Goal: Task Accomplishment & Management: Manage account settings

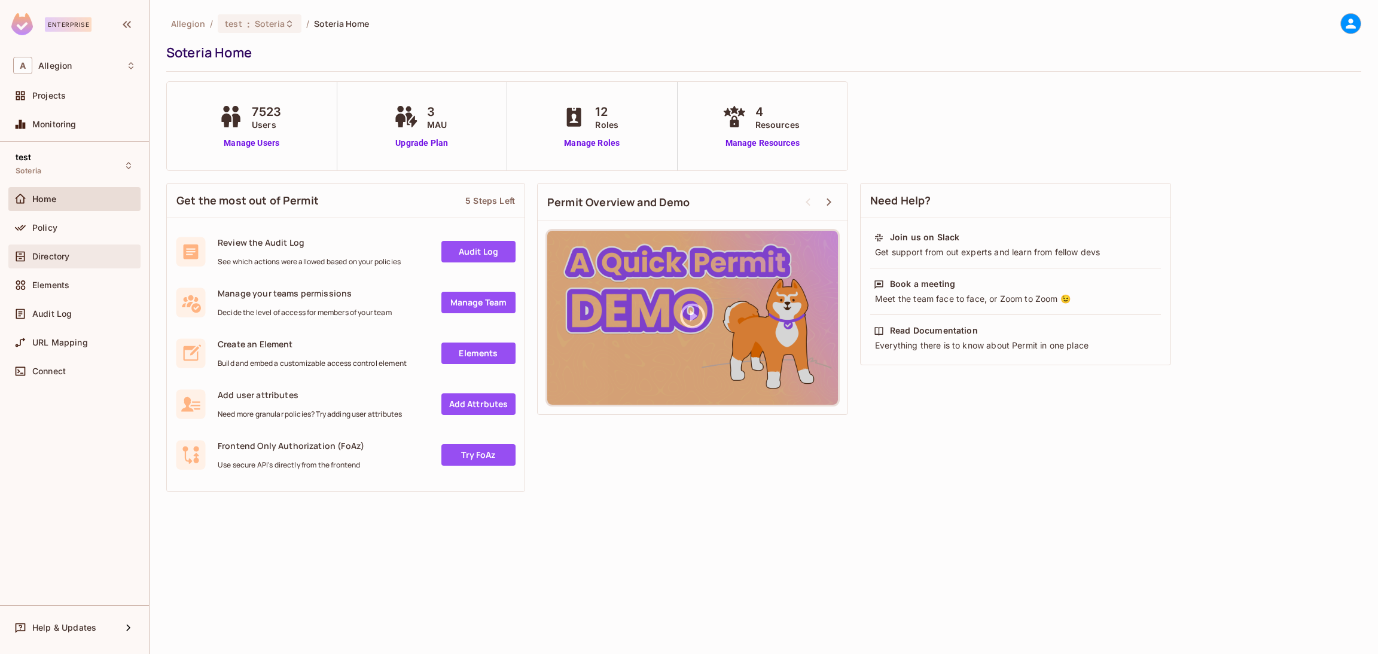
click at [62, 249] on div "Directory" at bounding box center [74, 256] width 123 height 14
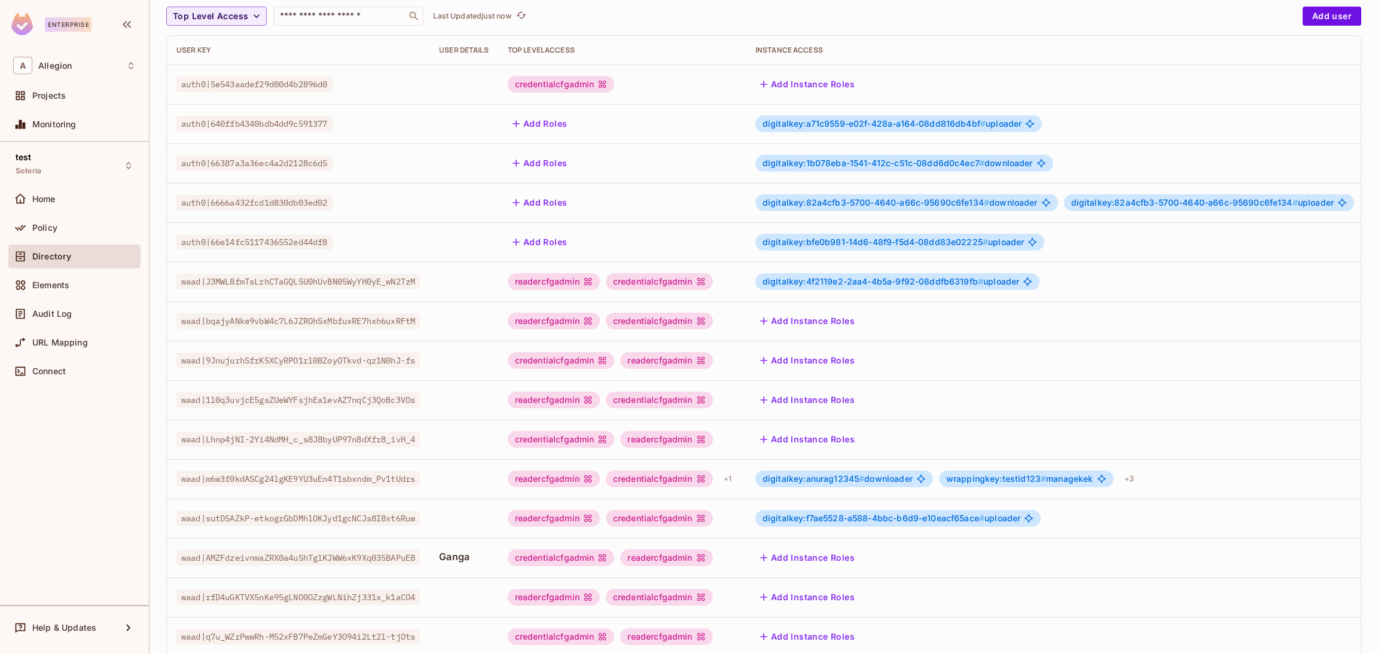
scroll to position [195, 0]
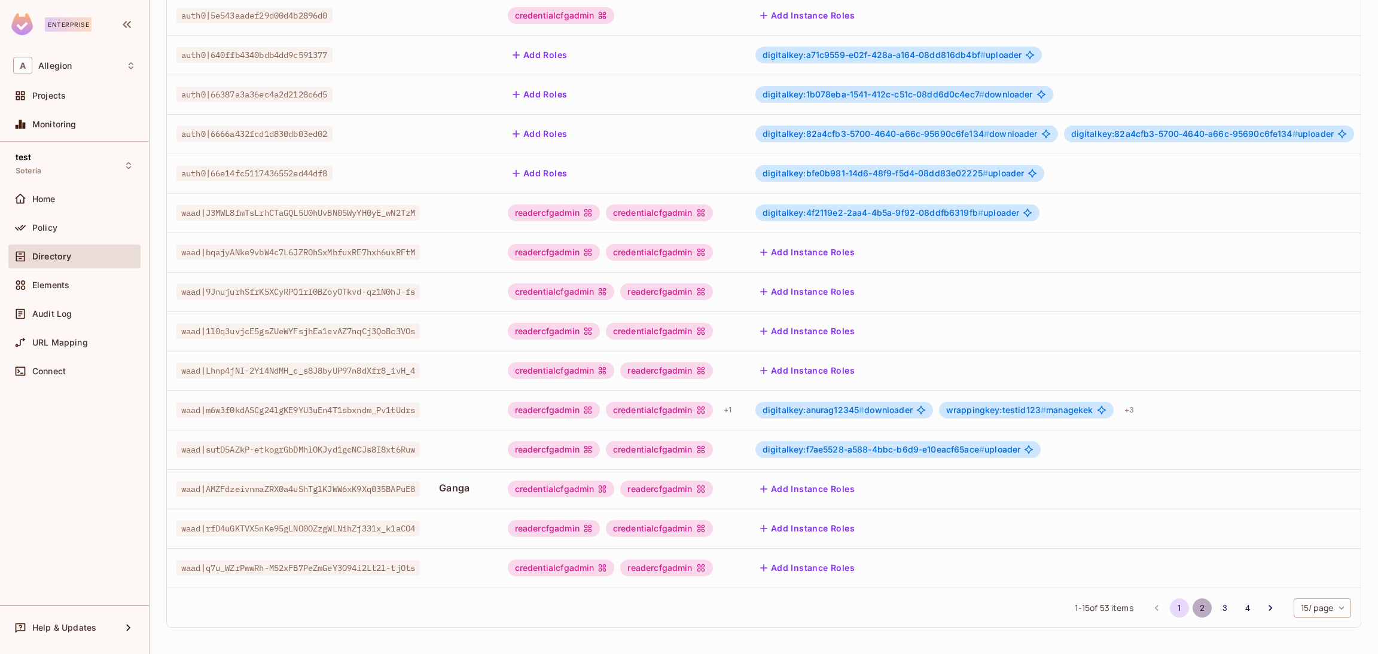
click at [1193, 608] on button "2" at bounding box center [1202, 608] width 19 height 19
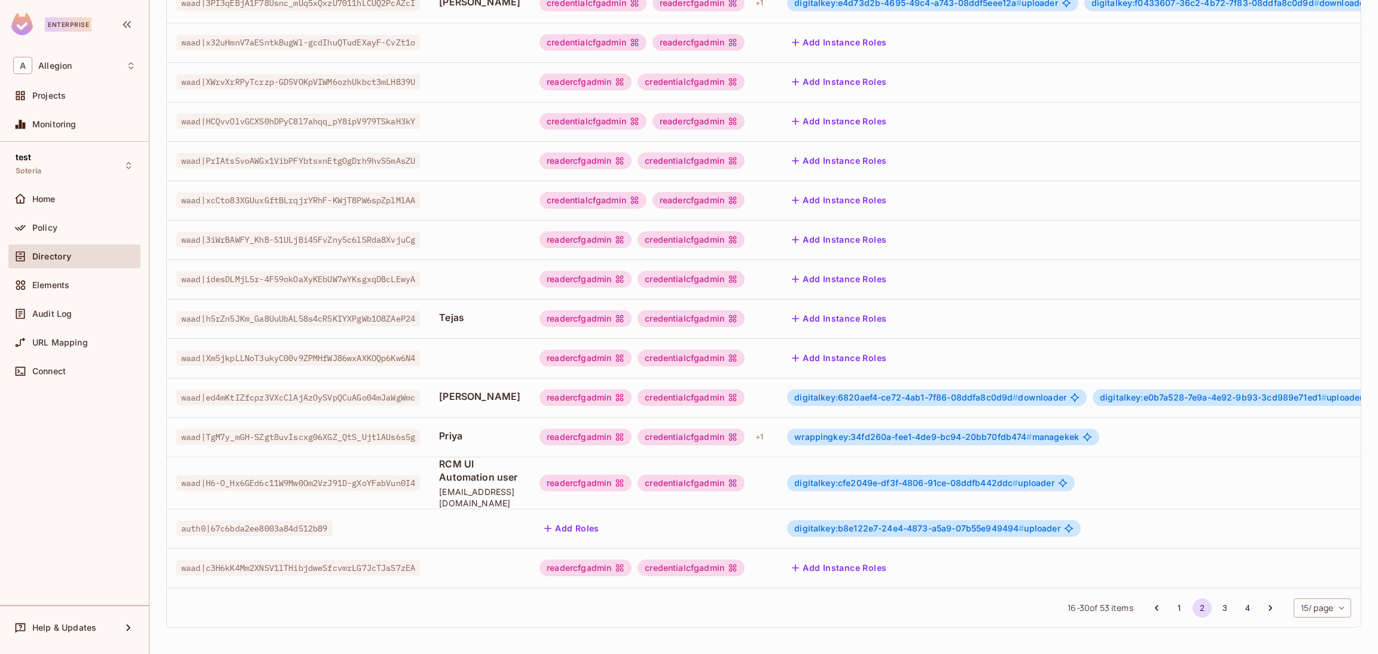
scroll to position [207, 0]
click at [1099, 429] on div "wrappingkey:34fd260a-fee1-4de9-bc94-20bb70fdb474 # managekek" at bounding box center [943, 437] width 312 height 17
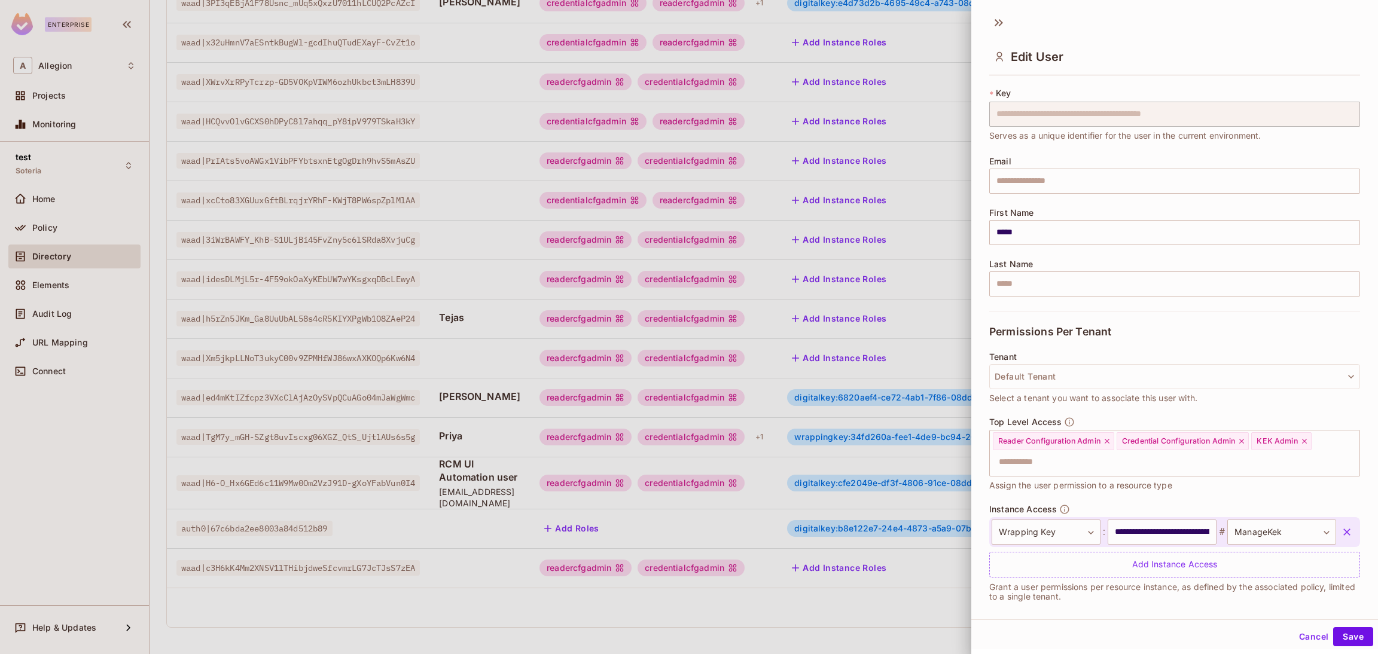
scroll to position [34, 0]
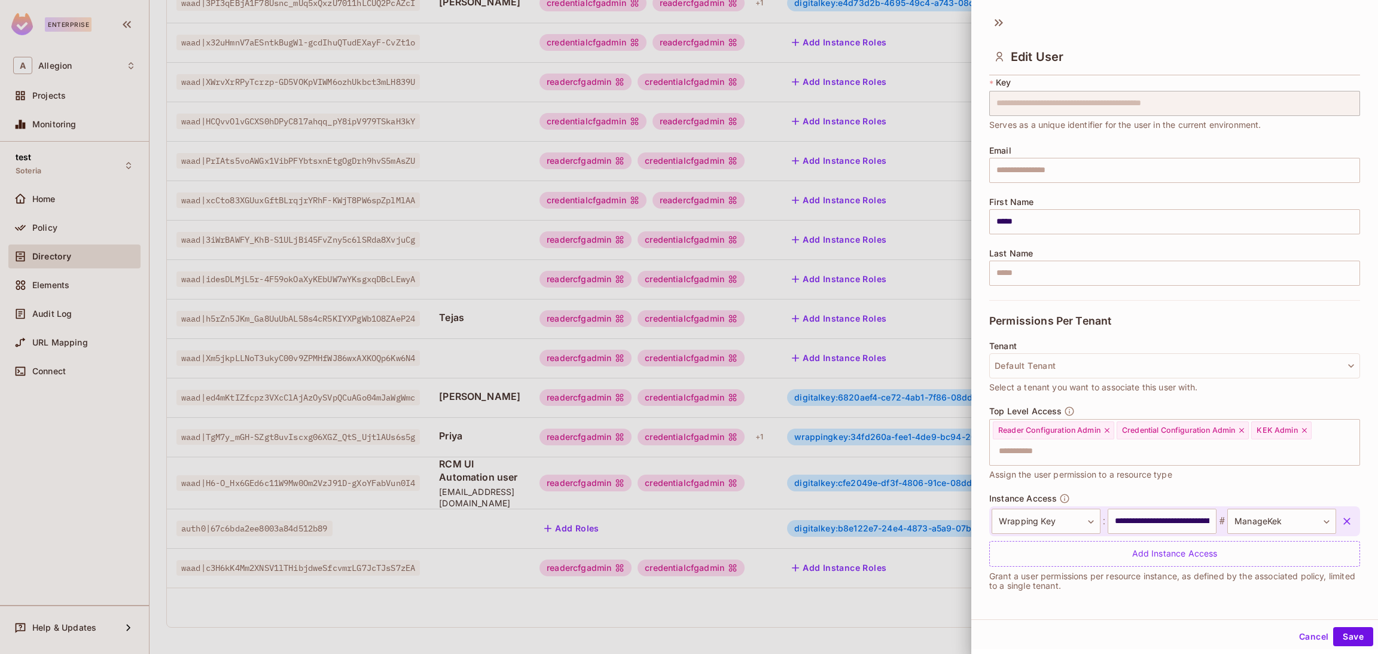
click at [1341, 520] on icon "button" at bounding box center [1347, 522] width 12 height 12
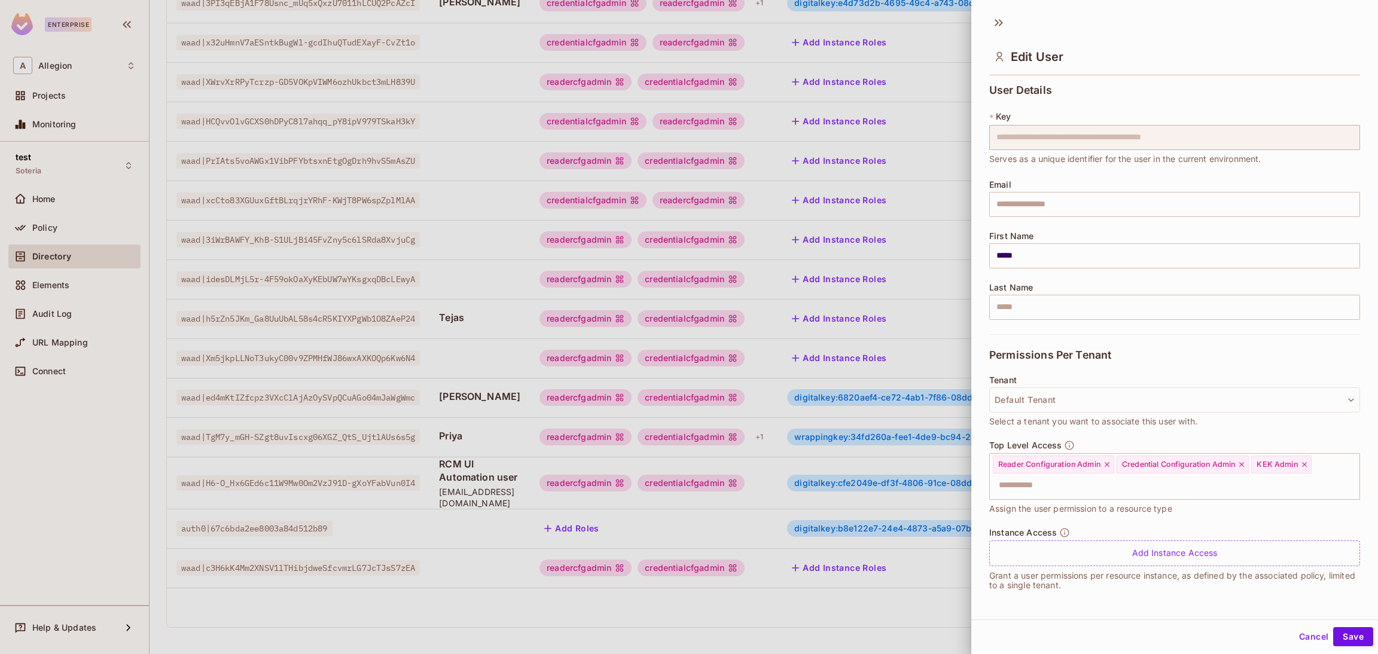
scroll to position [2, 0]
click at [1133, 547] on div "Add Instance Access" at bounding box center [1174, 552] width 371 height 26
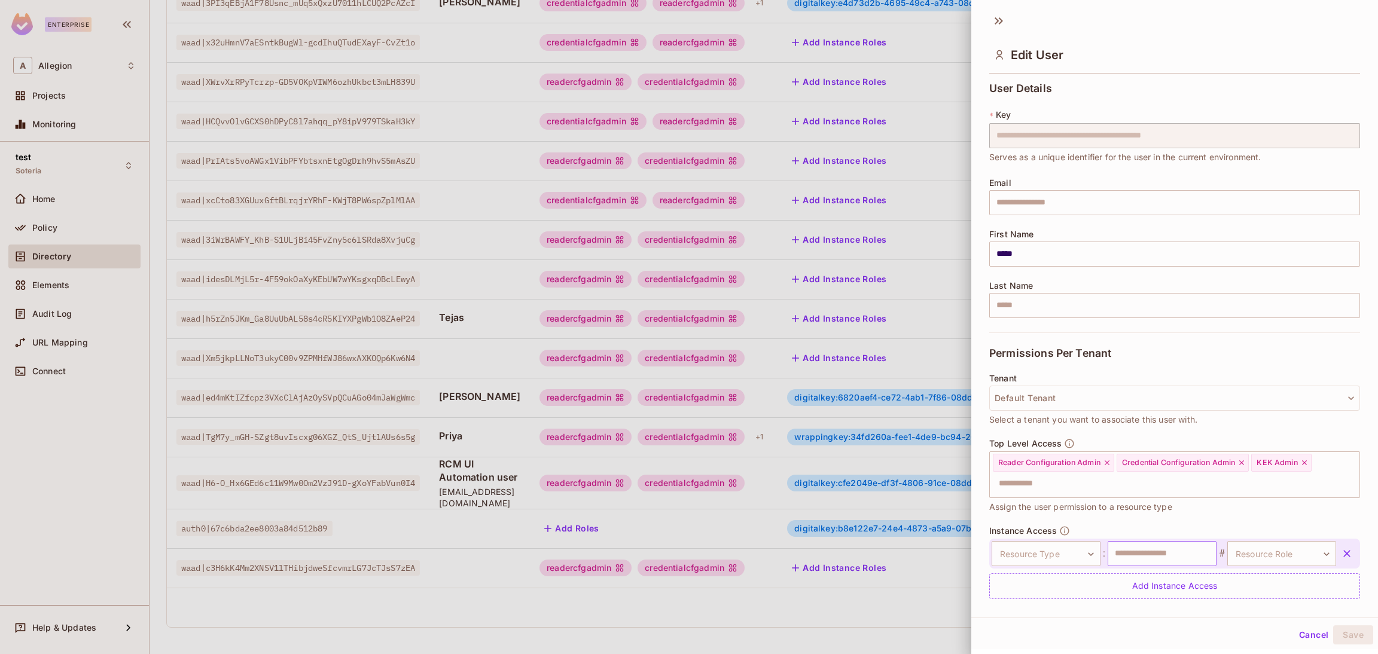
scroll to position [34, 0]
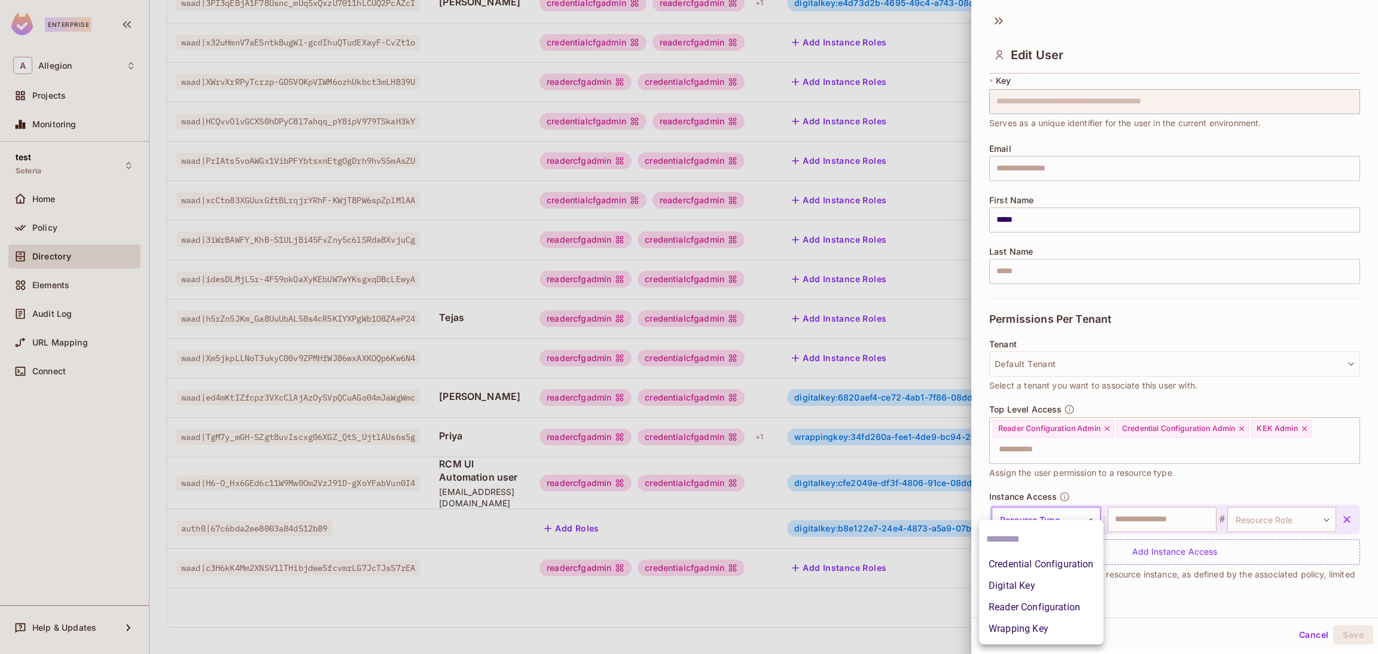
click at [1085, 519] on body "Enterprise A Allegion Projects Monitoring test Soteria Home Policy Directory El…" at bounding box center [689, 327] width 1378 height 654
click at [1038, 622] on li "Wrapping Key" at bounding box center [1041, 630] width 124 height 22
click at [1144, 514] on input "text" at bounding box center [1162, 519] width 109 height 25
paste input "**********"
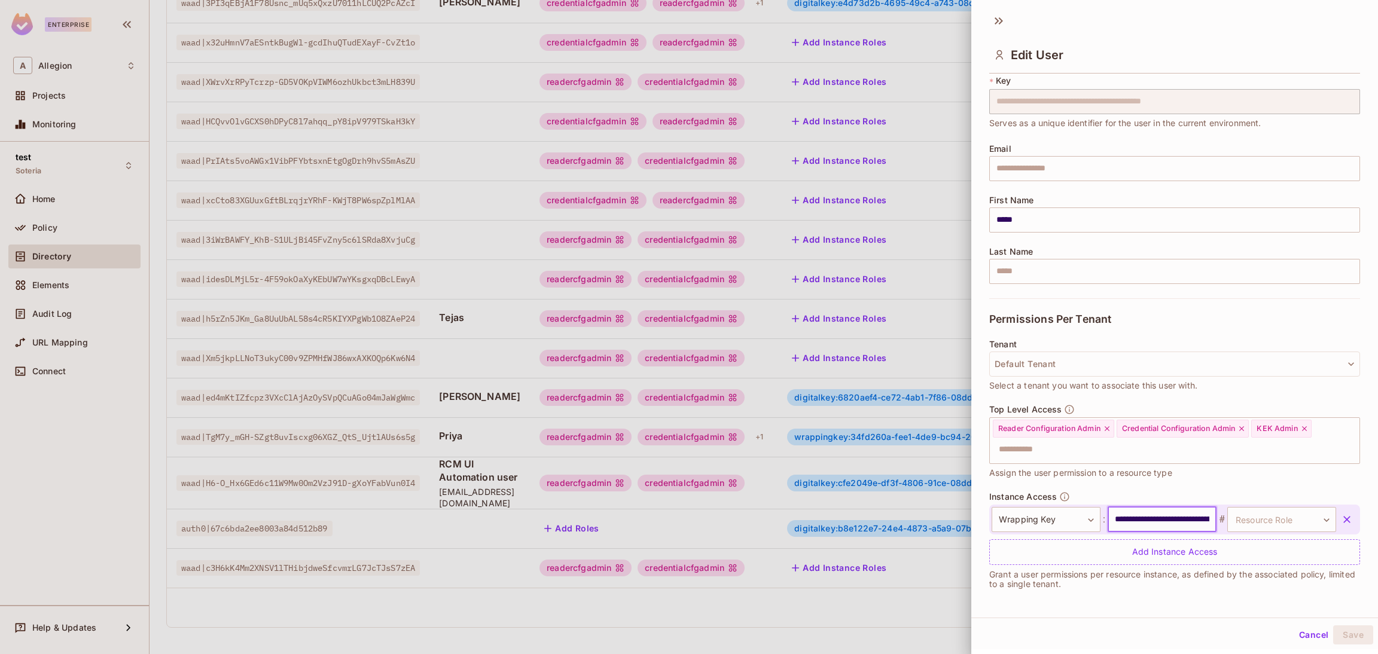
scroll to position [0, 87]
type input "**********"
click at [1259, 520] on body "Enterprise A Allegion Projects Monitoring test Soteria Home Policy Directory El…" at bounding box center [689, 327] width 1378 height 654
click at [1230, 572] on li "ManageKek" at bounding box center [1253, 576] width 110 height 22
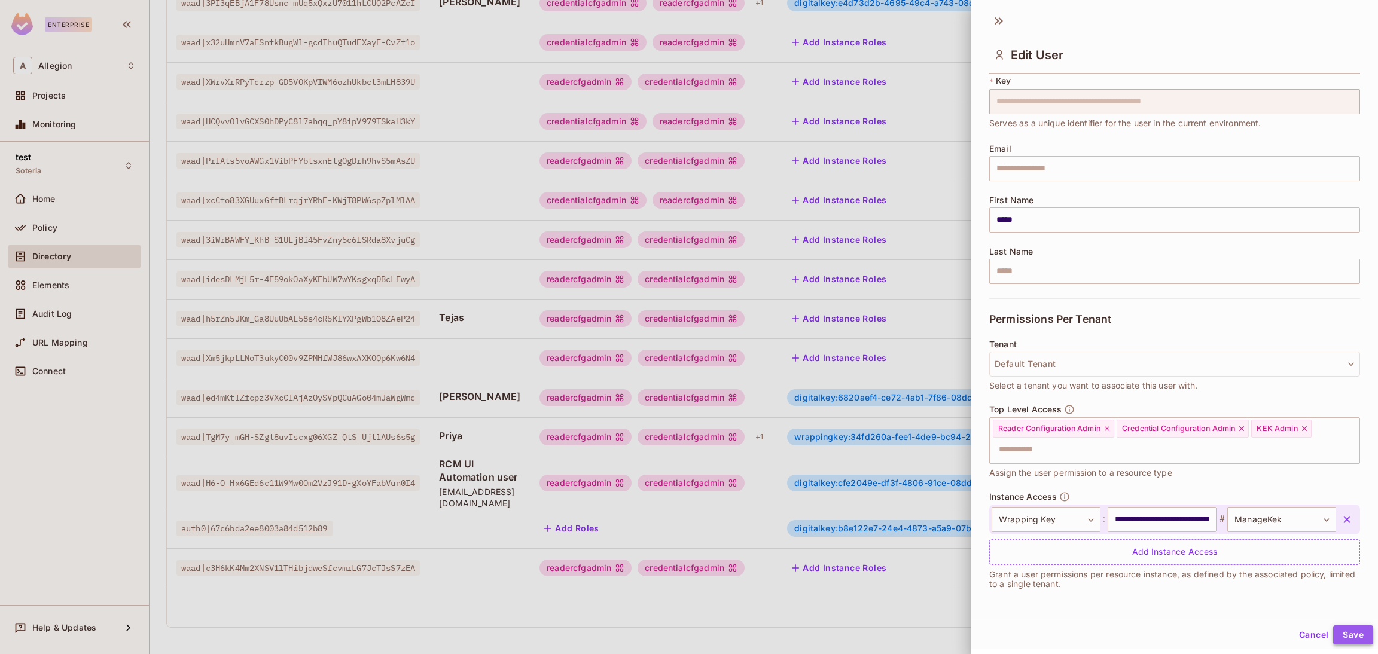
click at [1353, 632] on button "Save" at bounding box center [1353, 635] width 40 height 19
